Goal: Book appointment/travel/reservation

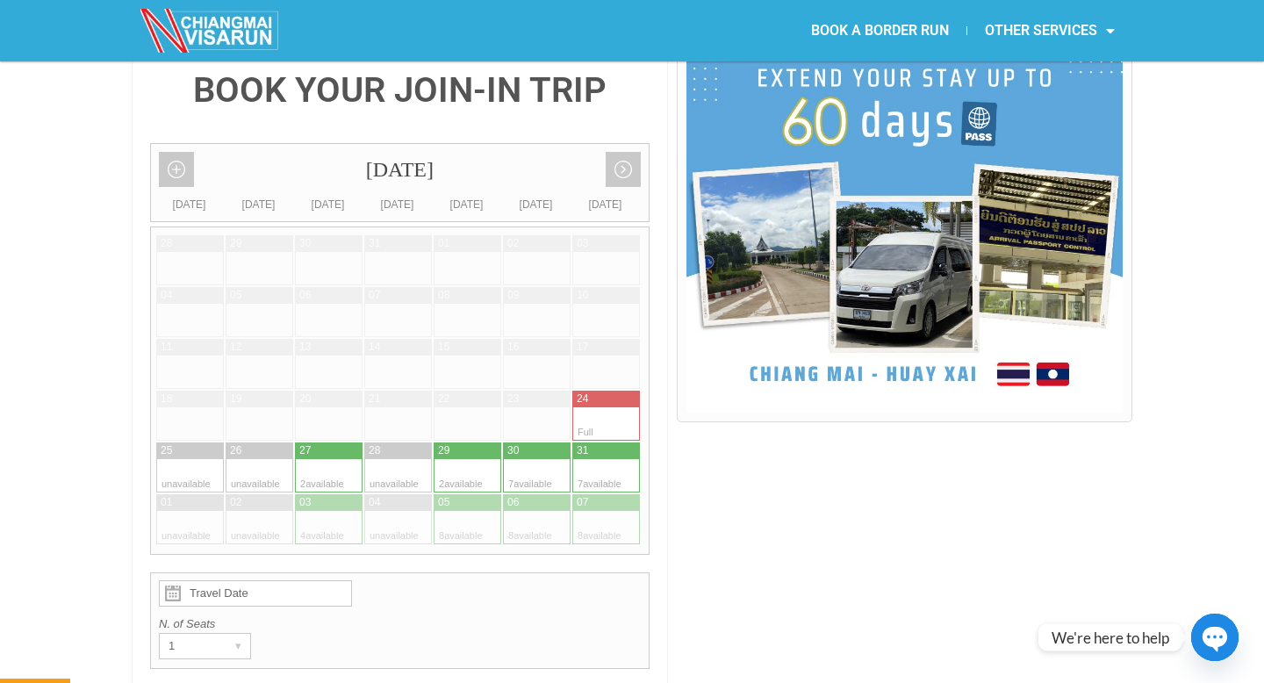
scroll to position [486, 0]
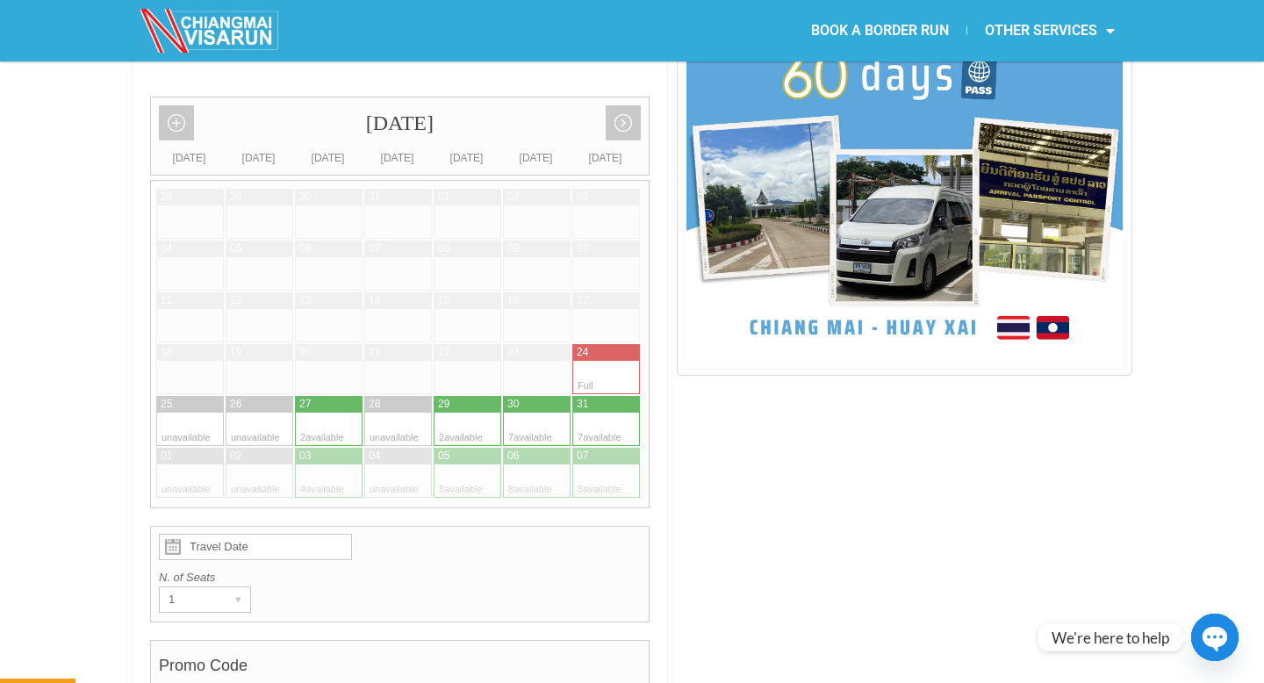
click at [599, 412] on div at bounding box center [589, 428] width 34 height 33
type input "31 August 2025"
radio input "true"
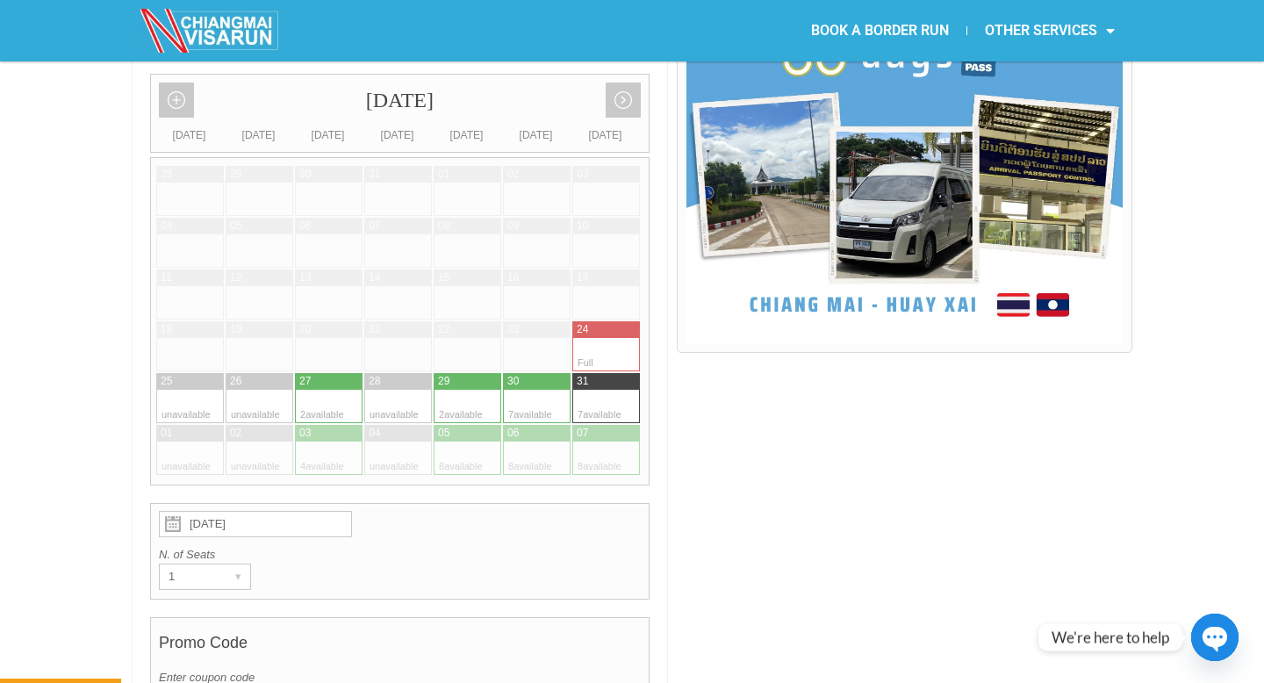
scroll to position [0, 0]
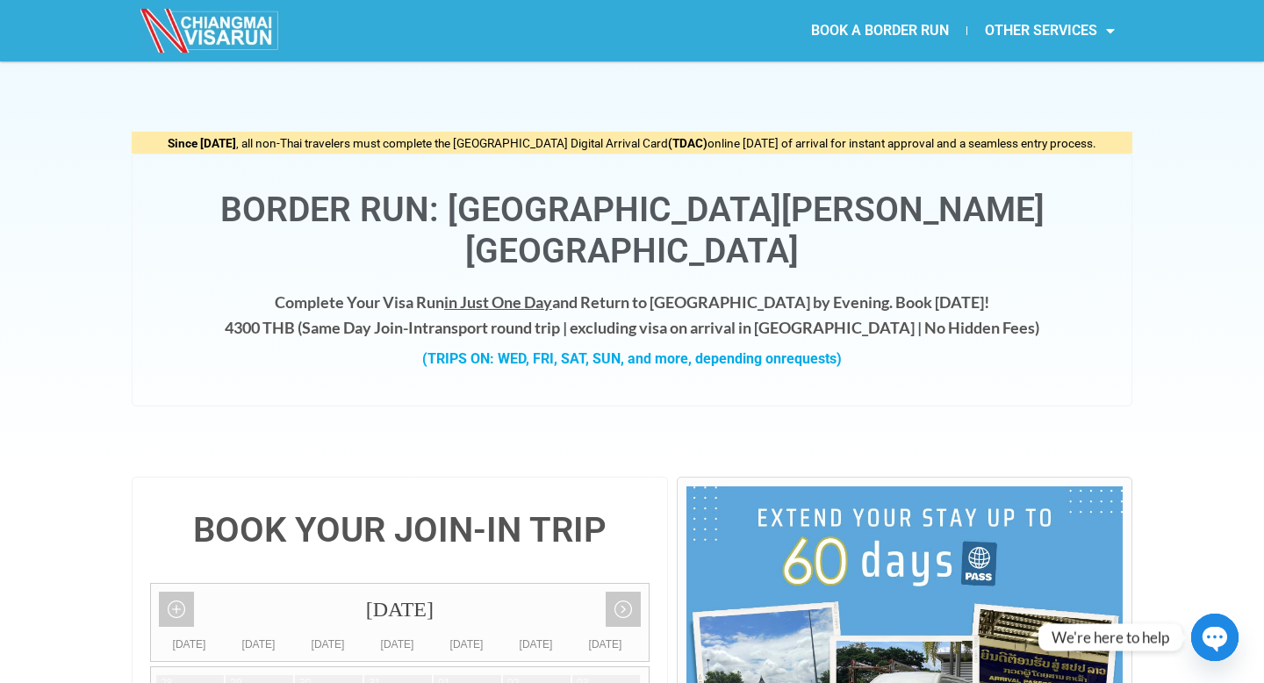
click at [234, 29] on img at bounding box center [210, 31] width 140 height 44
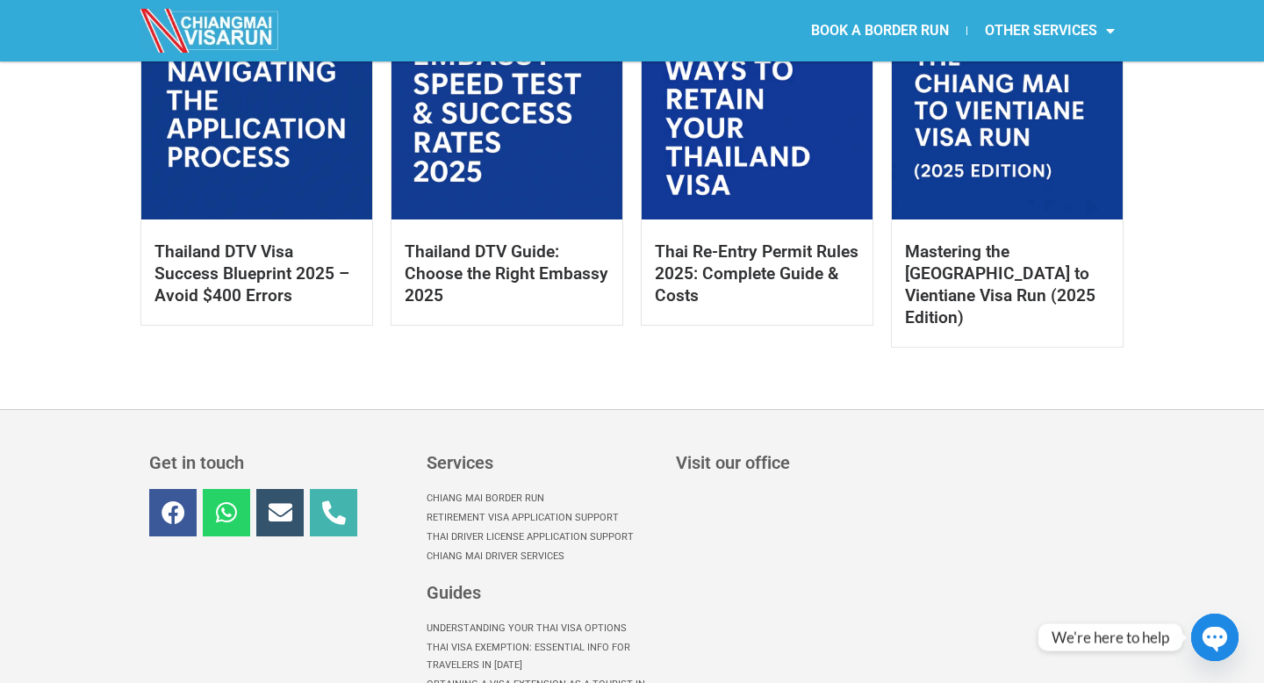
scroll to position [990, 0]
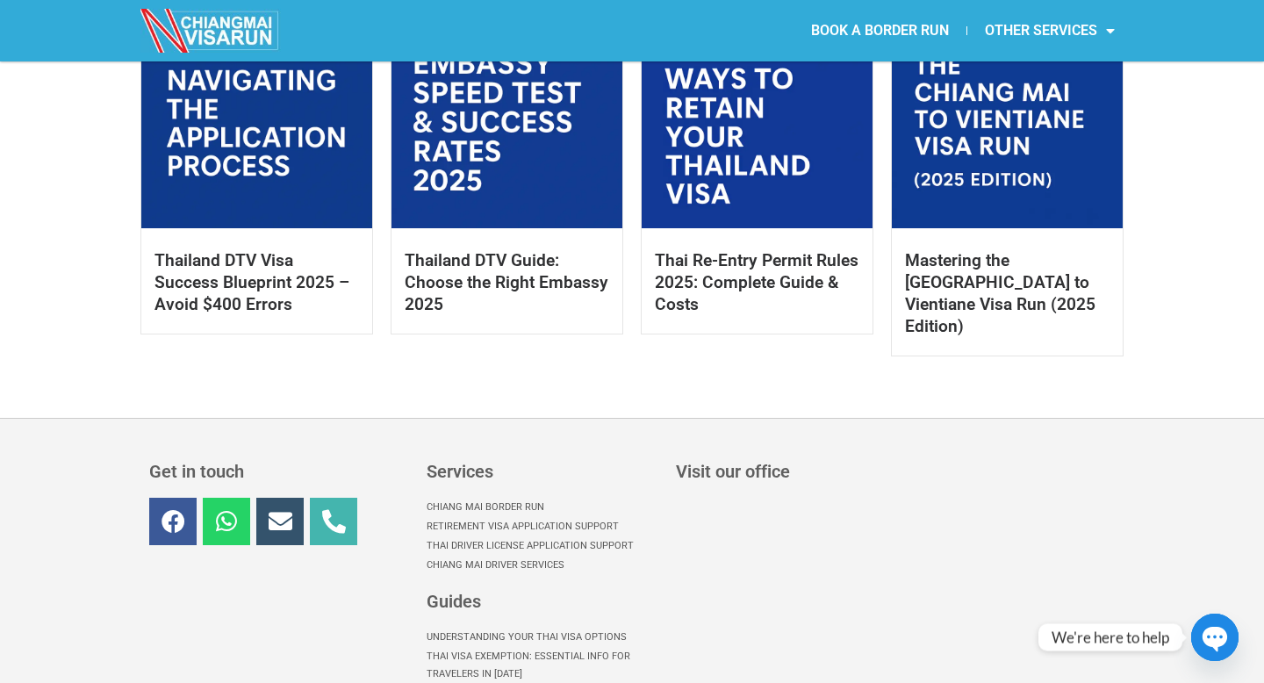
click at [1004, 160] on link at bounding box center [1007, 112] width 231 height 231
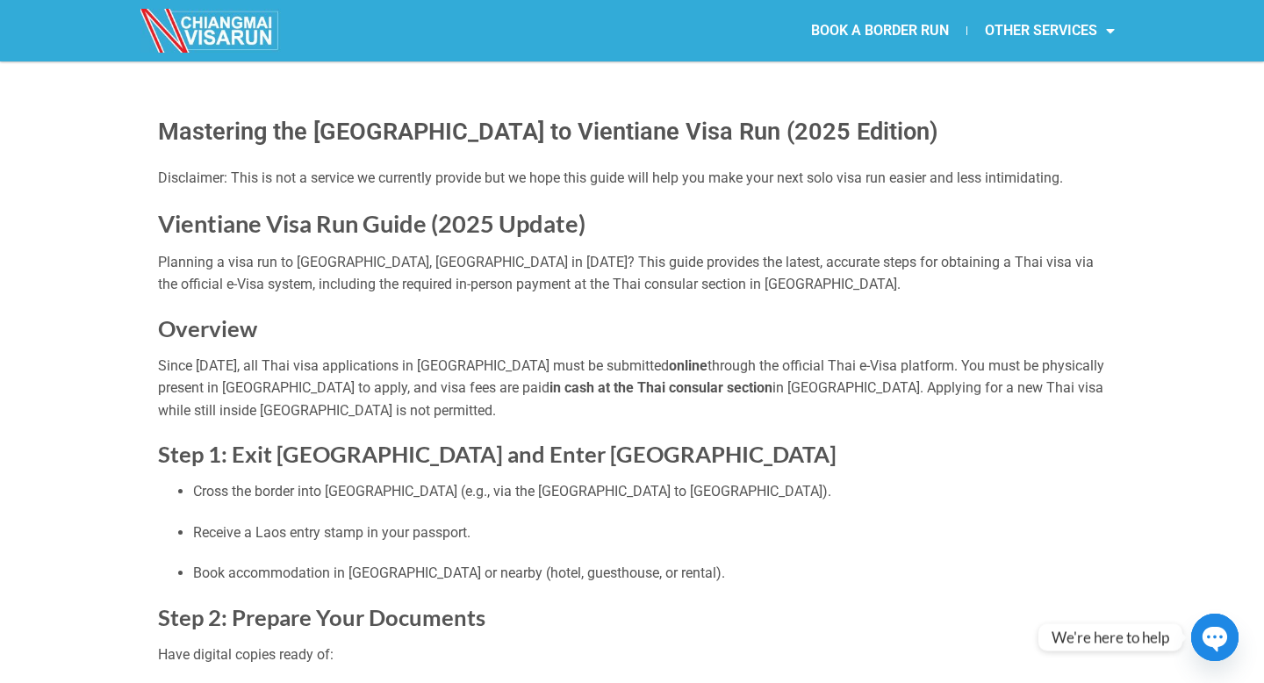
click at [229, 25] on img at bounding box center [210, 31] width 140 height 44
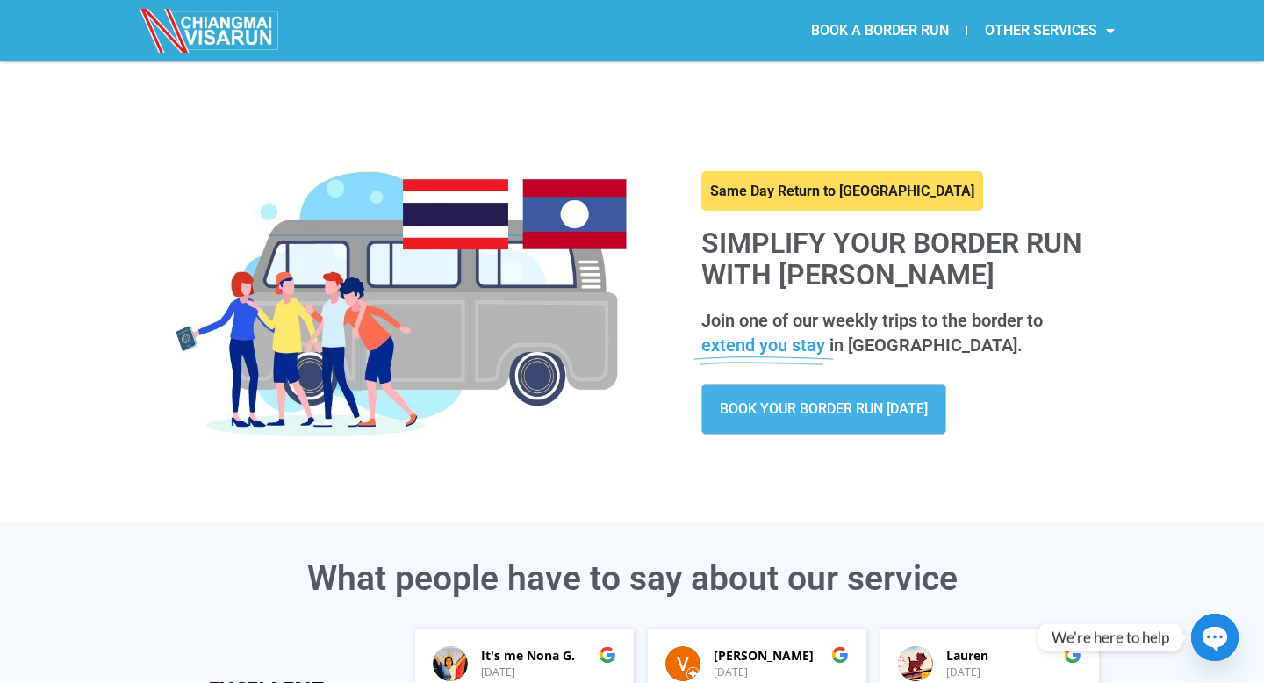
click at [879, 33] on link "BOOK A BORDER RUN" at bounding box center [879, 31] width 173 height 40
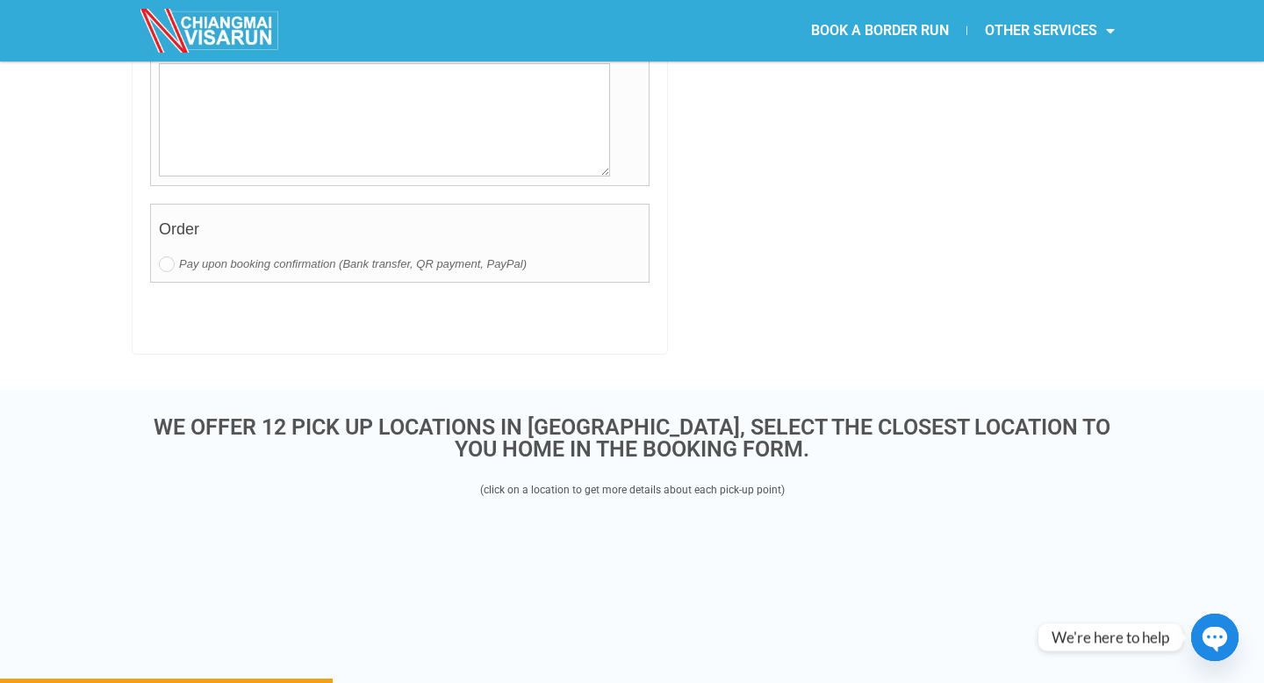
scroll to position [2165, 0]
